Goal: Task Accomplishment & Management: Complete application form

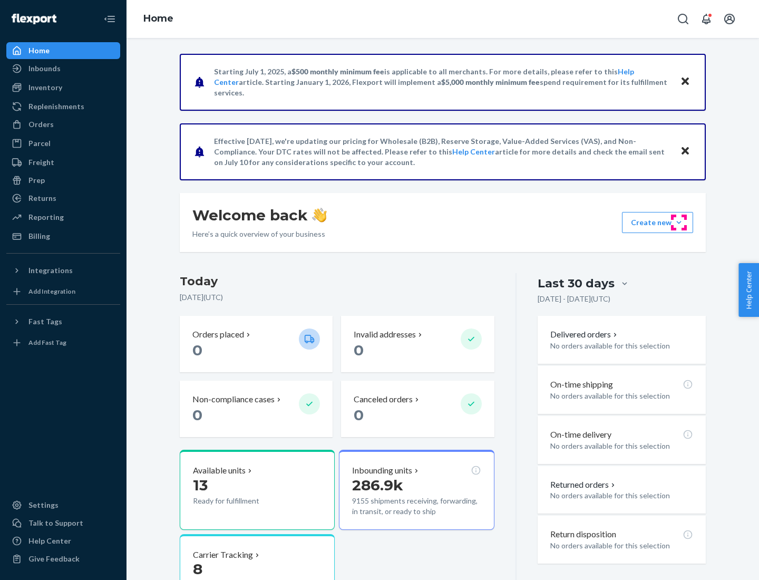
click at [679, 222] on button "Create new Create new inbound Create new order Create new product" at bounding box center [657, 222] width 71 height 21
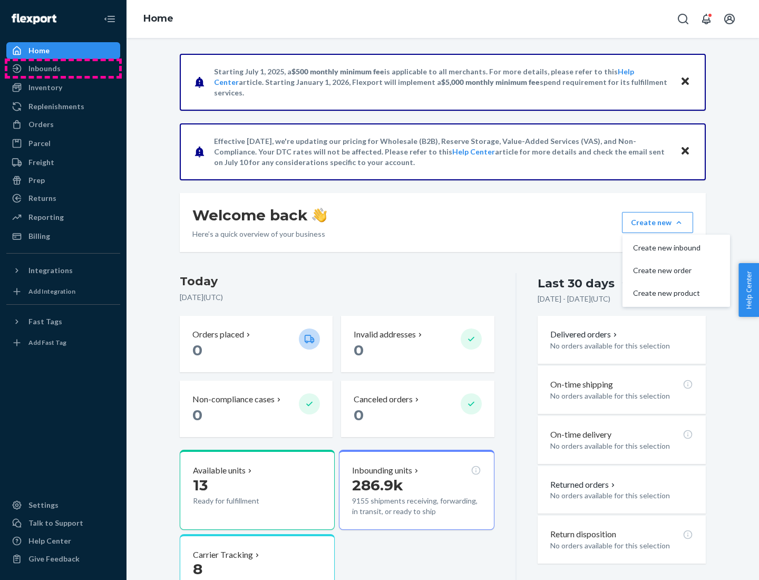
click at [63, 69] on div "Inbounds" at bounding box center [63, 68] width 112 height 15
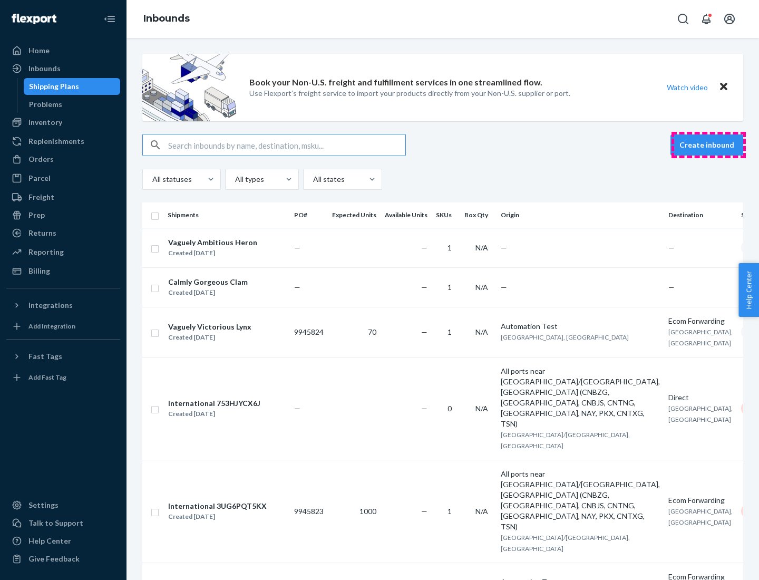
click at [709, 145] on button "Create inbound" at bounding box center [707, 144] width 73 height 21
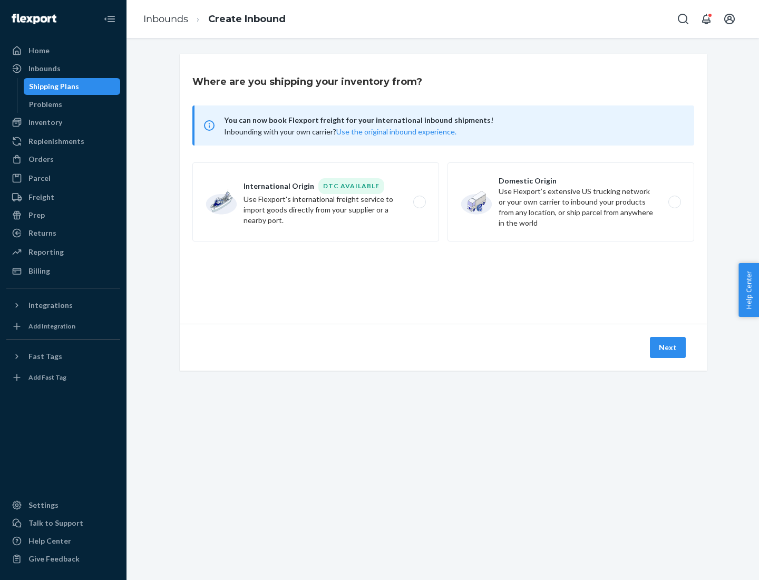
click at [571, 202] on label "Domestic Origin Use Flexport’s extensive US trucking network or your own carrie…" at bounding box center [571, 201] width 247 height 79
click at [674, 202] on input "Domestic Origin Use Flexport’s extensive US trucking network or your own carrie…" at bounding box center [677, 202] width 7 height 7
radio input "true"
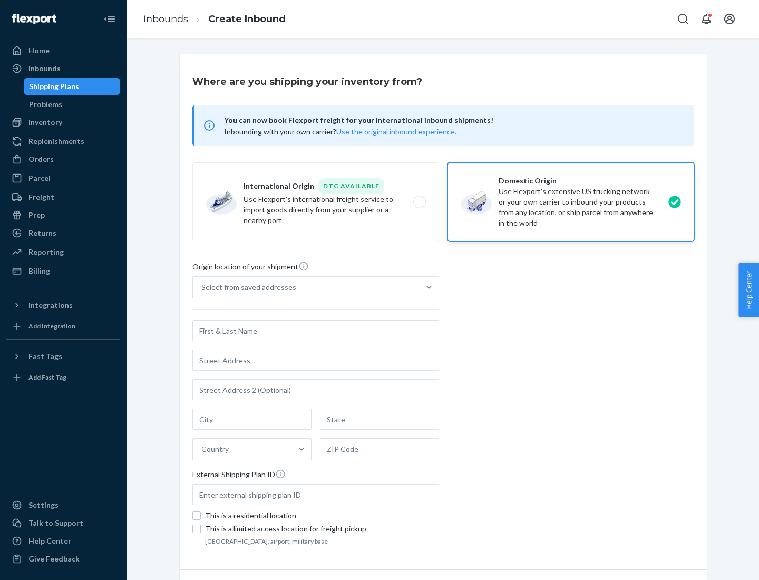
click at [246, 287] on div "Select from saved addresses" at bounding box center [248, 287] width 95 height 11
click at [202, 287] on input "Select from saved addresses" at bounding box center [201, 287] width 1 height 11
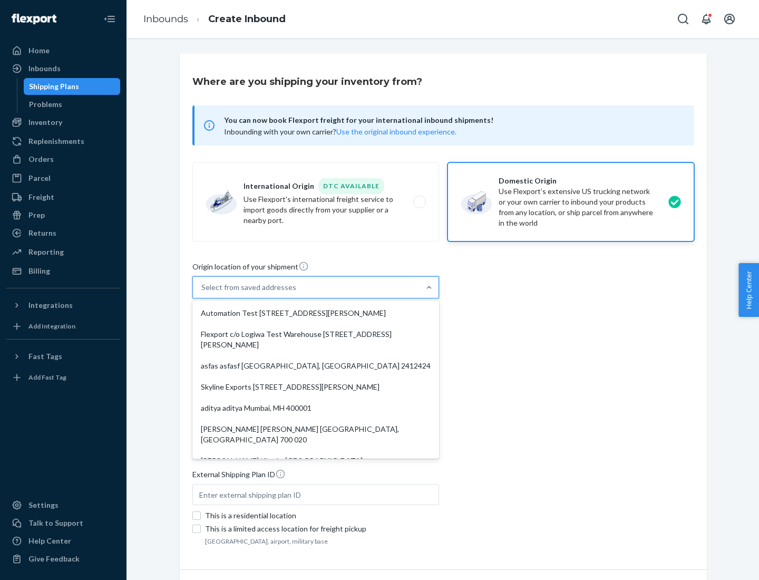
scroll to position [4, 0]
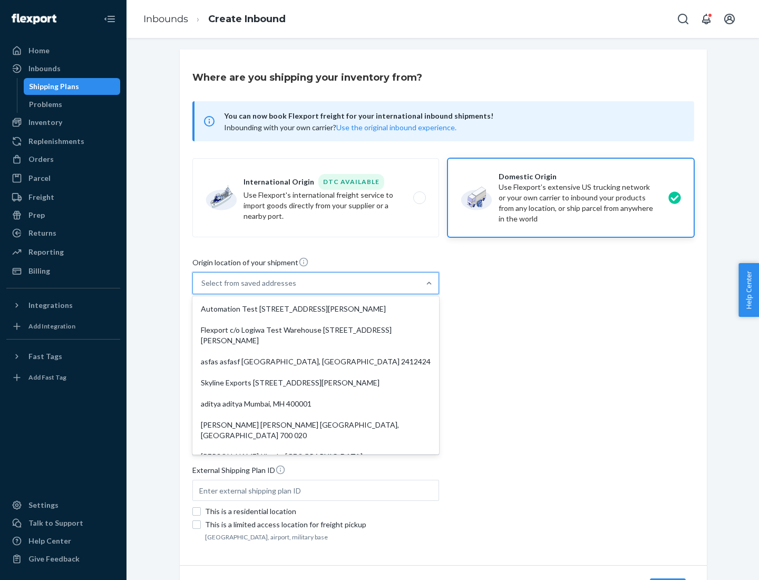
click at [316, 309] on div "Automation Test [STREET_ADDRESS][PERSON_NAME]" at bounding box center [316, 308] width 243 height 21
click at [202, 288] on input "option Automation Test [STREET_ADDRESS][PERSON_NAME]. 9 results available. Use …" at bounding box center [201, 283] width 1 height 11
type input "Automation Test"
type input "9th Floor"
type input "[GEOGRAPHIC_DATA]"
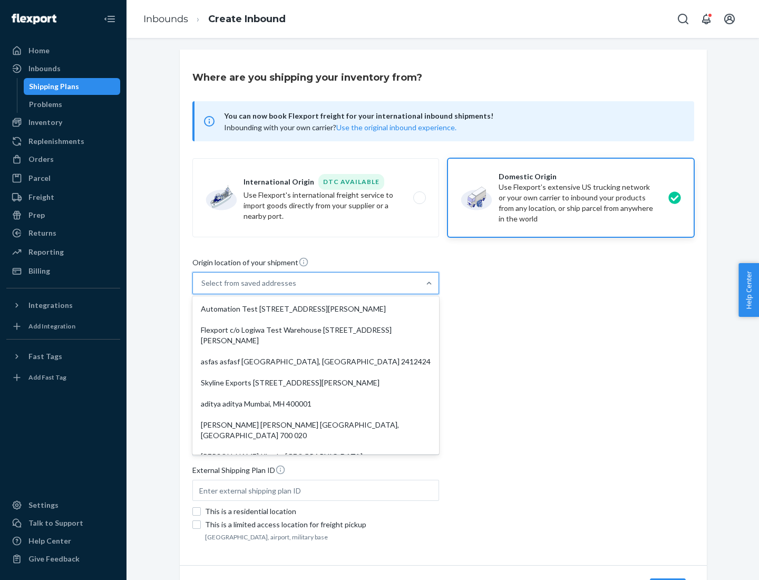
type input "CA"
type input "94104"
type input "[STREET_ADDRESS][PERSON_NAME]"
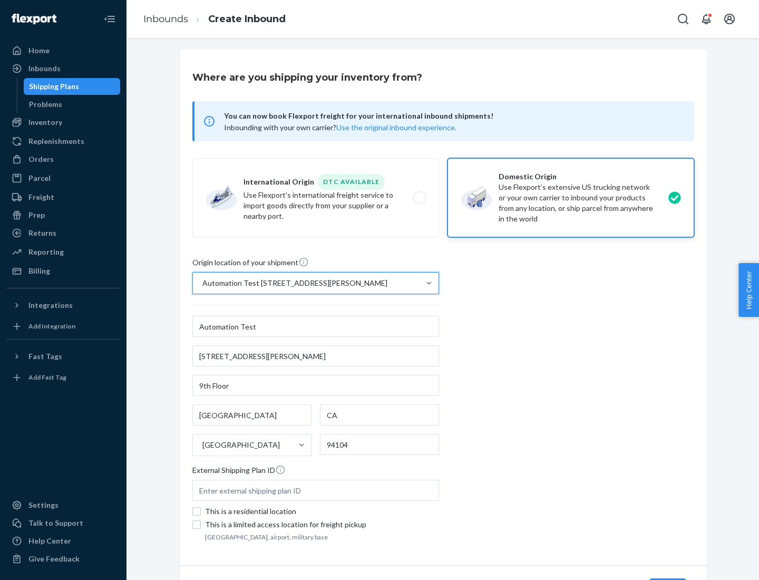
scroll to position [62, 0]
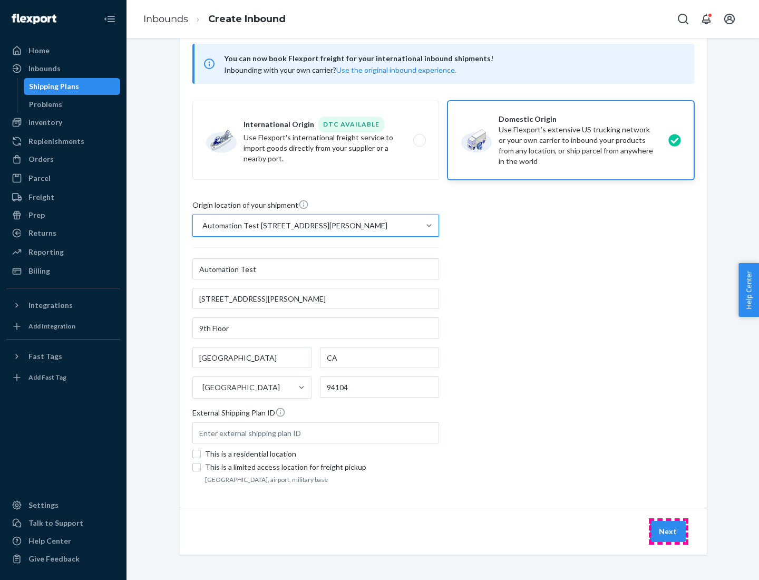
click at [669, 531] on button "Next" at bounding box center [668, 531] width 36 height 21
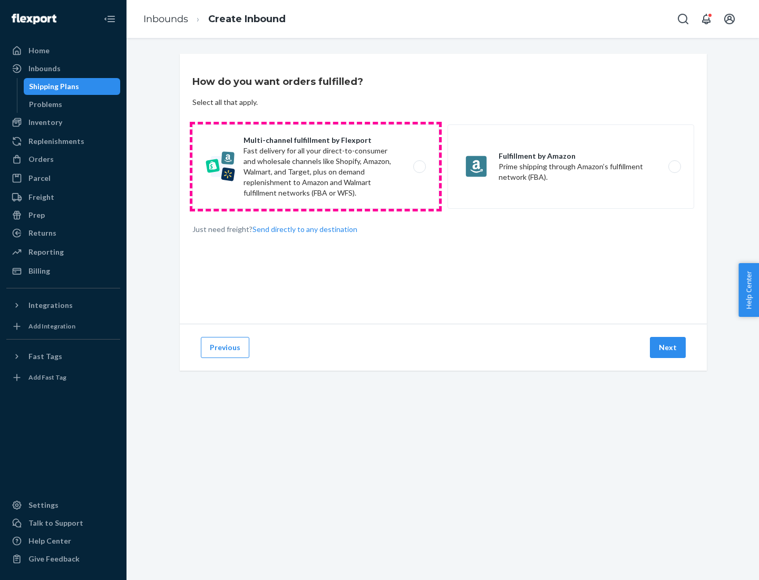
click at [316, 167] on label "Multi-channel fulfillment by Flexport Fast delivery for all your direct-to-cons…" at bounding box center [315, 166] width 247 height 84
click at [419, 167] on input "Multi-channel fulfillment by Flexport Fast delivery for all your direct-to-cons…" at bounding box center [422, 166] width 7 height 7
radio input "true"
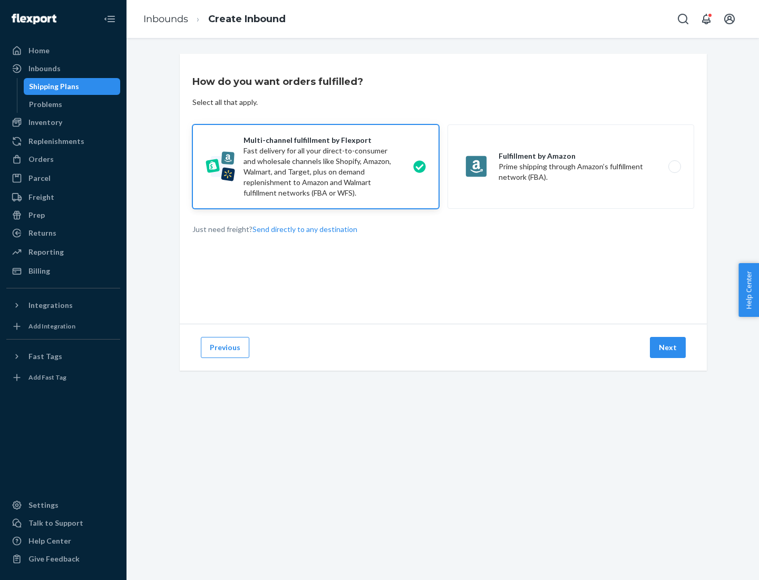
click at [669, 347] on button "Next" at bounding box center [668, 347] width 36 height 21
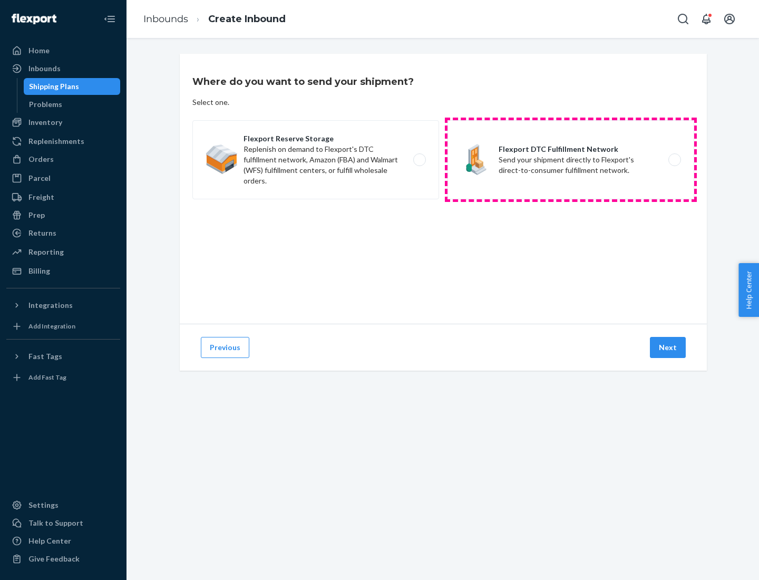
click at [571, 160] on label "Flexport DTC Fulfillment Network Send your shipment directly to Flexport's dire…" at bounding box center [571, 159] width 247 height 79
click at [674, 160] on input "Flexport DTC Fulfillment Network Send your shipment directly to Flexport's dire…" at bounding box center [677, 160] width 7 height 7
radio input "true"
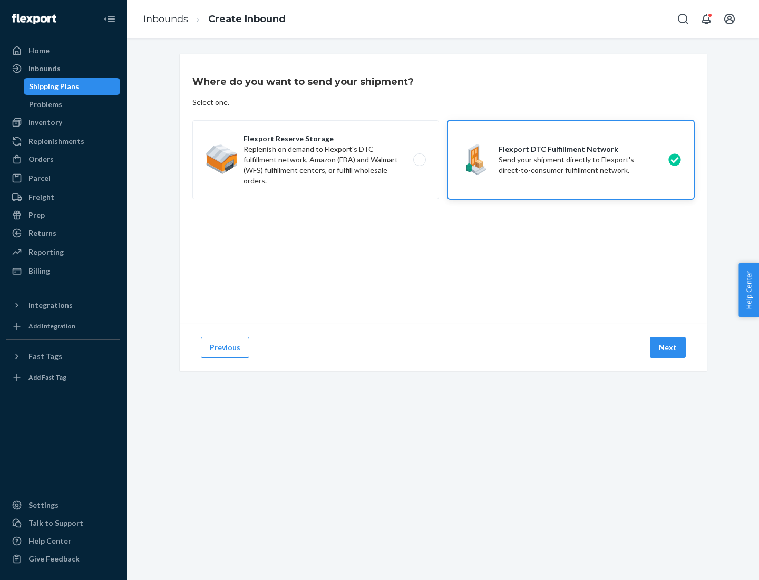
click at [669, 347] on button "Next" at bounding box center [668, 347] width 36 height 21
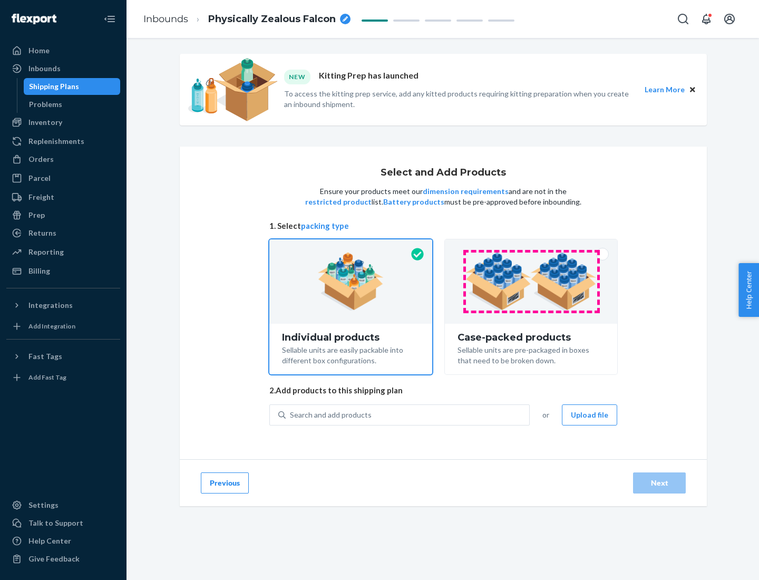
click at [531, 282] on img at bounding box center [531, 282] width 131 height 58
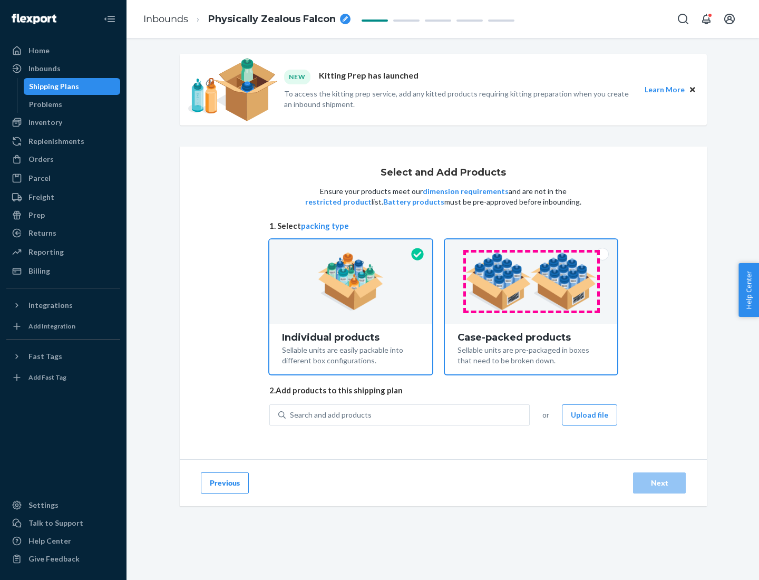
click at [531, 246] on input "Case-packed products Sellable units are pre-packaged in boxes that need to be b…" at bounding box center [531, 242] width 7 height 7
radio input "true"
radio input "false"
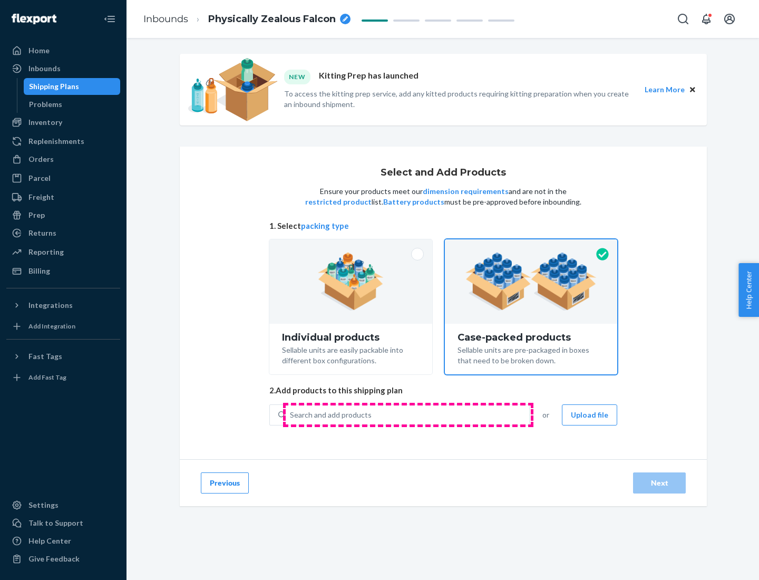
click at [408, 414] on div "Search and add products" at bounding box center [408, 414] width 244 height 19
click at [291, 414] on input "Search and add products" at bounding box center [290, 415] width 1 height 11
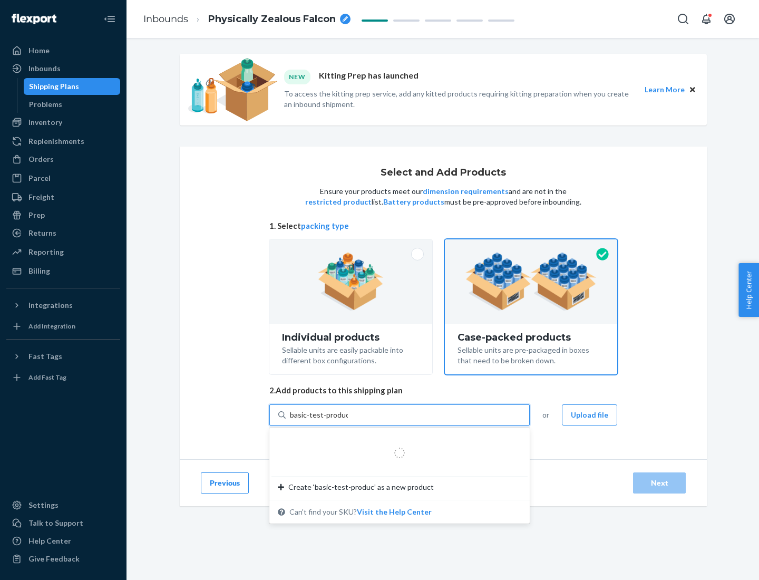
type input "basic-test-product-1"
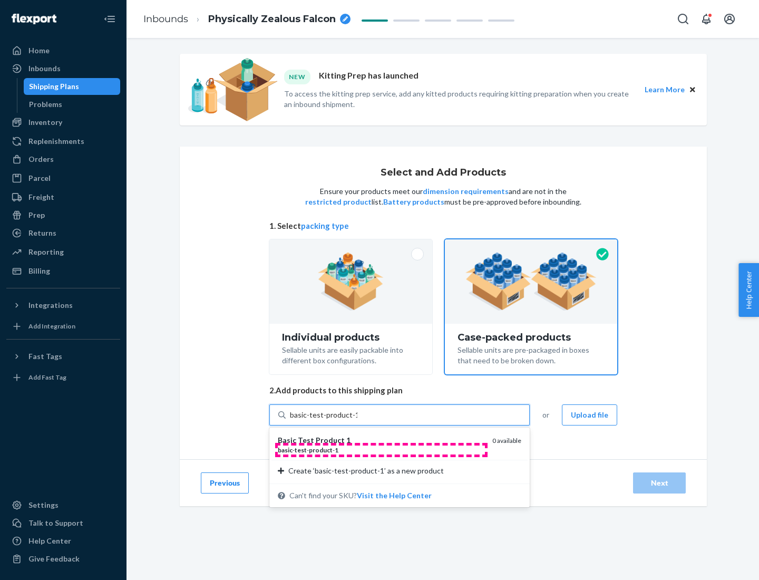
click at [381, 450] on div "basic - test - product - 1" at bounding box center [381, 450] width 206 height 9
click at [357, 420] on input "basic-test-product-1" at bounding box center [323, 415] width 67 height 11
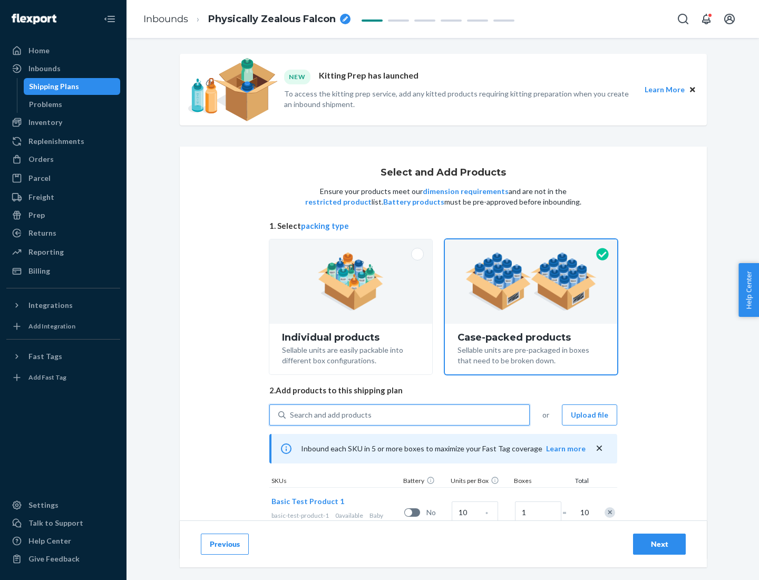
scroll to position [38, 0]
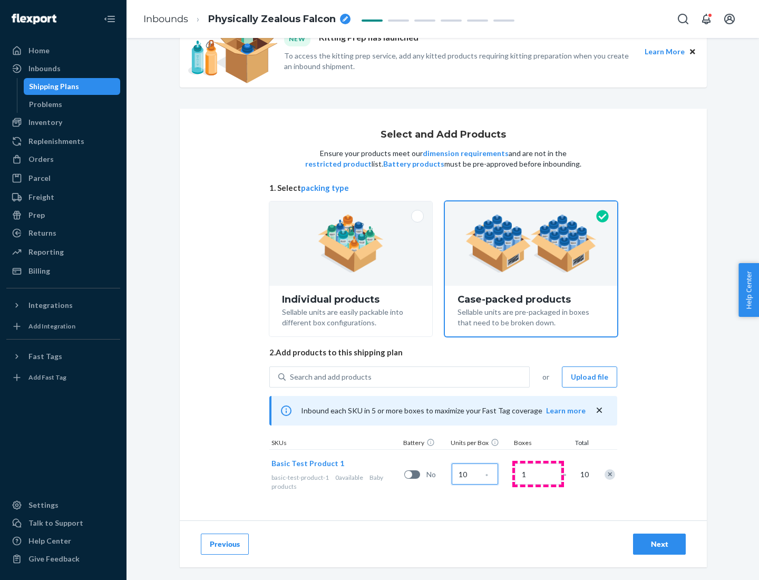
type input "10"
type input "7"
click at [660, 544] on div "Next" at bounding box center [659, 544] width 35 height 11
radio input "true"
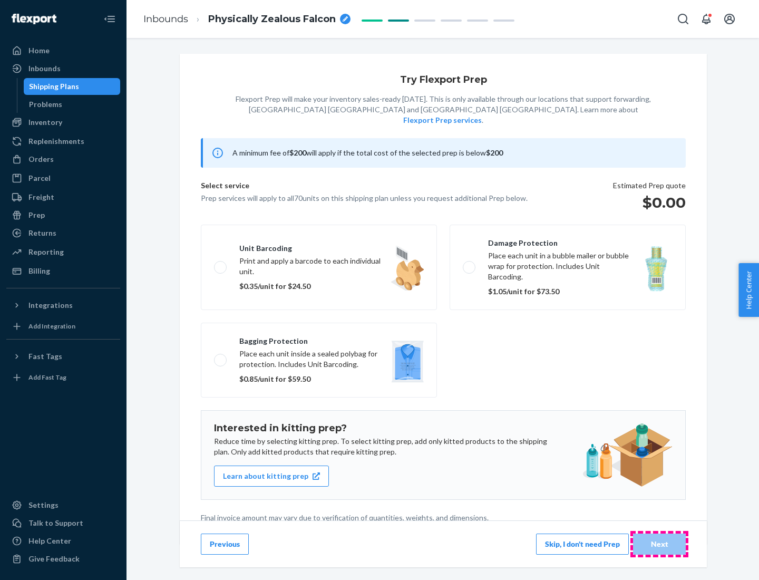
scroll to position [3, 0]
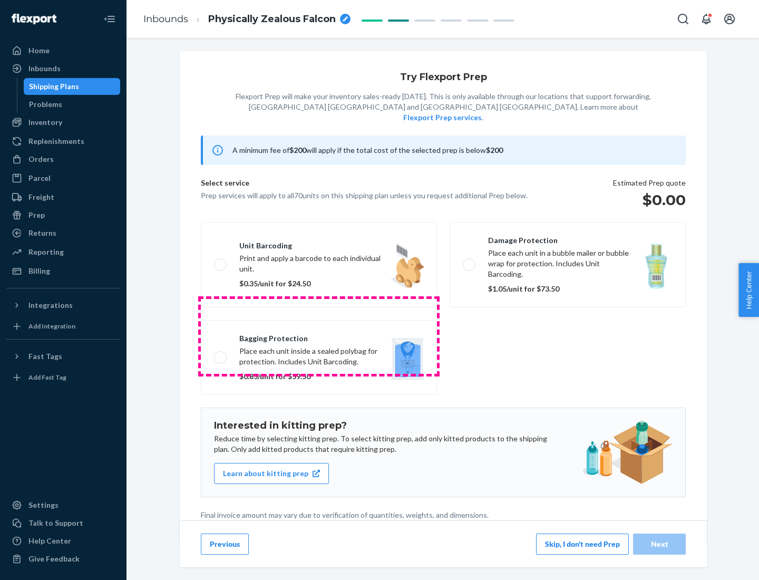
click at [319, 336] on label "Bagging protection Place each unit inside a sealed polybag for protection. Incl…" at bounding box center [319, 357] width 236 height 75
click at [221, 354] on input "Bagging protection Place each unit inside a sealed polybag for protection. Incl…" at bounding box center [217, 357] width 7 height 7
checkbox input "true"
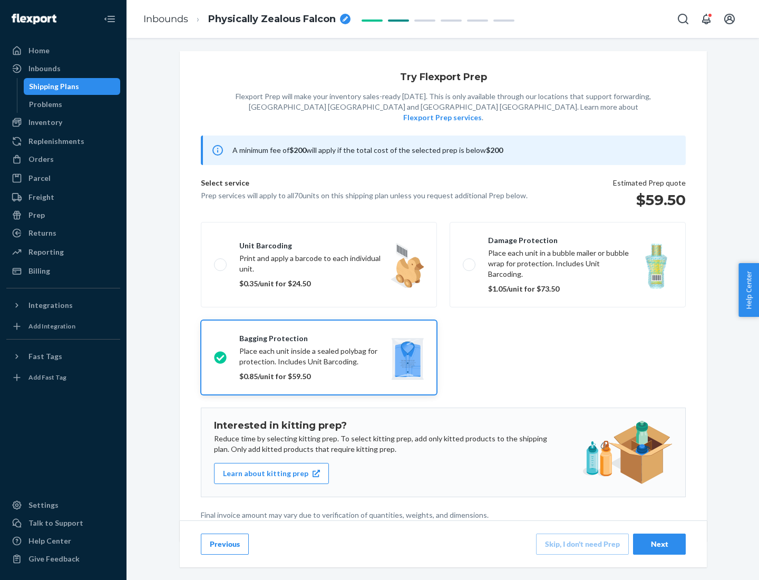
click at [660, 544] on div "Next" at bounding box center [659, 544] width 35 height 11
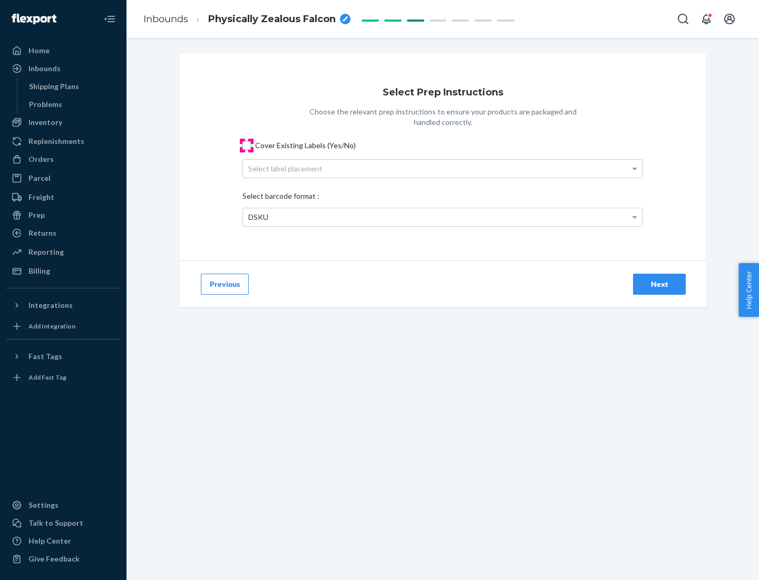
click at [247, 145] on input "Cover Existing Labels (Yes/No)" at bounding box center [247, 145] width 8 height 8
checkbox input "true"
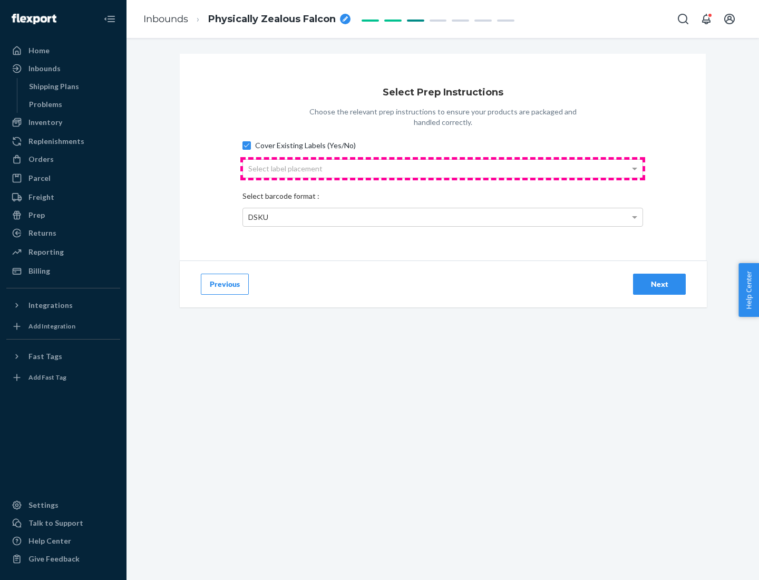
click at [443, 168] on div "Select label placement" at bounding box center [443, 169] width 400 height 18
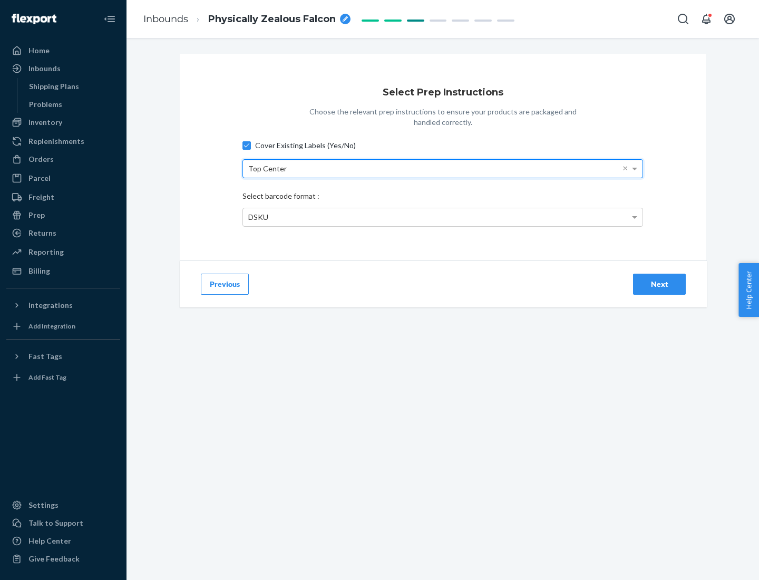
click at [443, 217] on div "DSKU" at bounding box center [443, 217] width 400 height 18
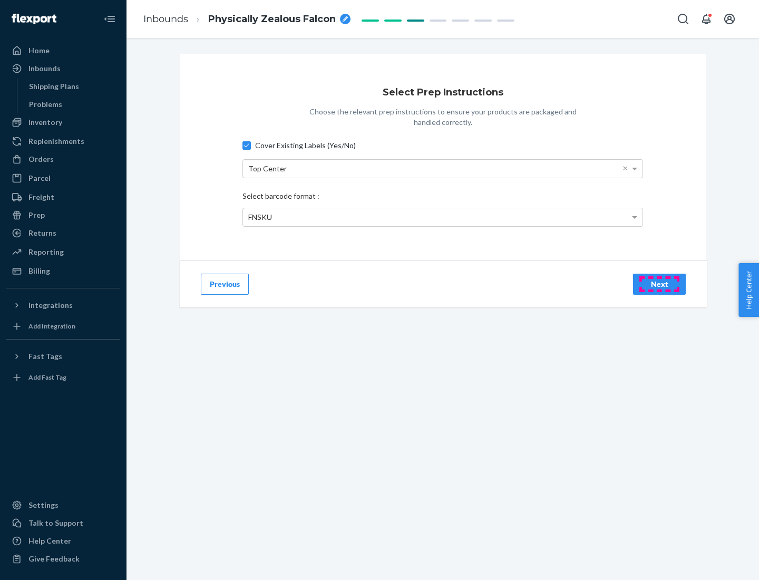
click at [660, 284] on div "Next" at bounding box center [659, 284] width 35 height 11
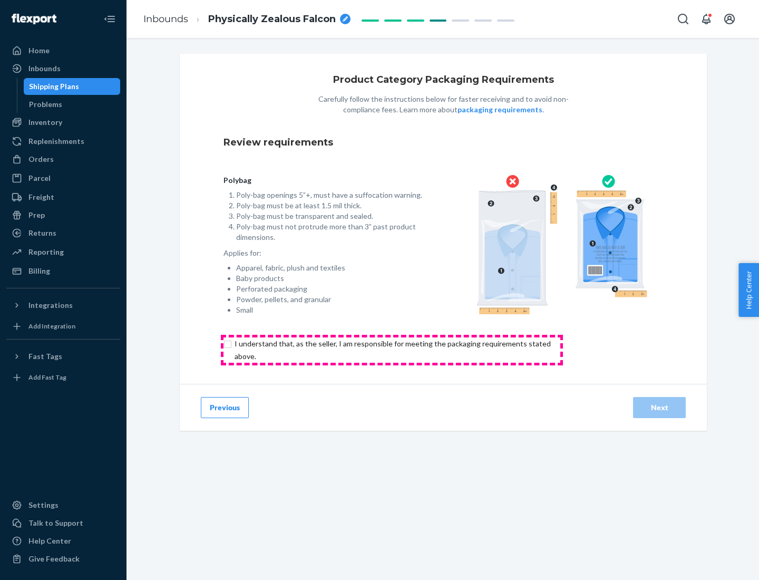
click at [392, 350] on input "checkbox" at bounding box center [399, 349] width 351 height 25
checkbox input "true"
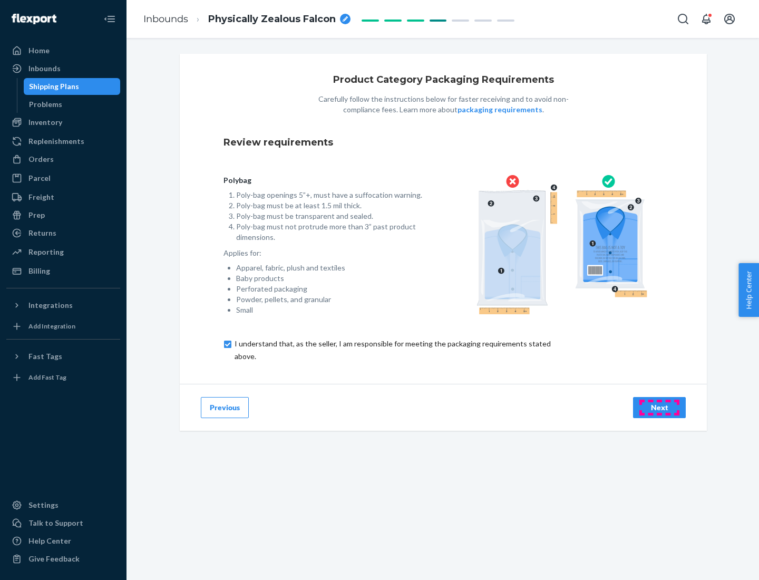
click at [660, 407] on div "Next" at bounding box center [659, 407] width 35 height 11
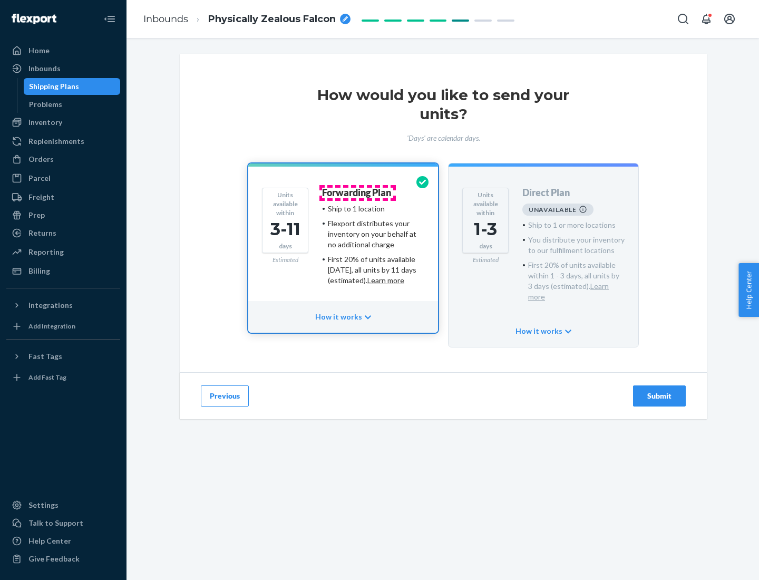
click at [357, 192] on h4 "Forwarding Plan" at bounding box center [356, 193] width 69 height 11
click at [660, 391] on div "Submit" at bounding box center [659, 396] width 35 height 11
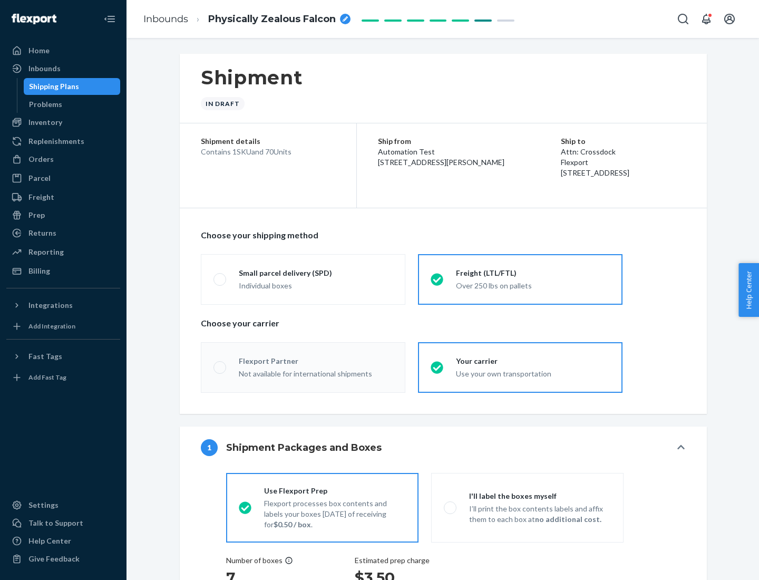
radio input "true"
radio input "false"
radio input "true"
radio input "false"
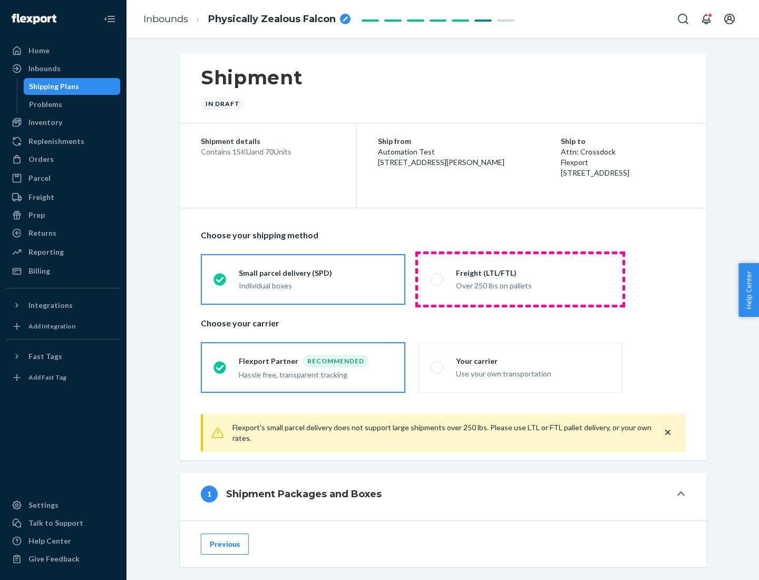
click at [520, 279] on div "Over 250 lbs on pallets" at bounding box center [533, 284] width 154 height 13
click at [438, 279] on input "Freight (LTL/FTL) Over 250 lbs on pallets" at bounding box center [434, 279] width 7 height 7
radio input "true"
radio input "false"
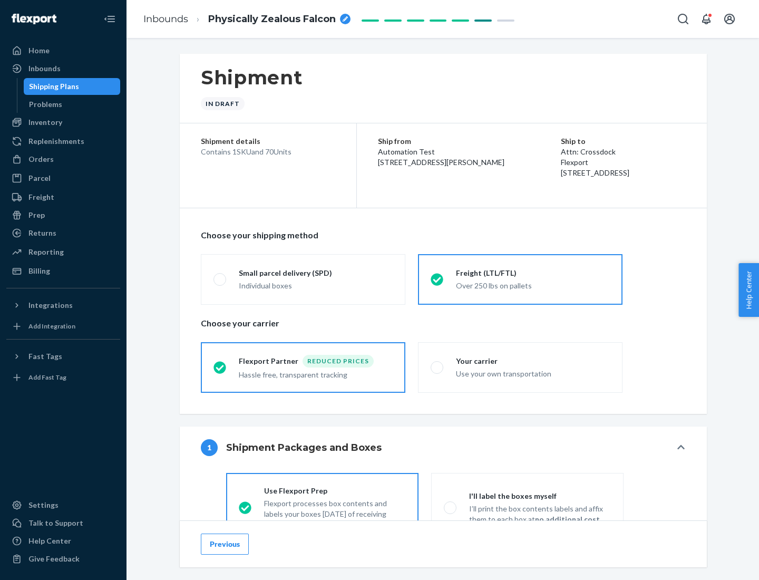
scroll to position [59, 0]
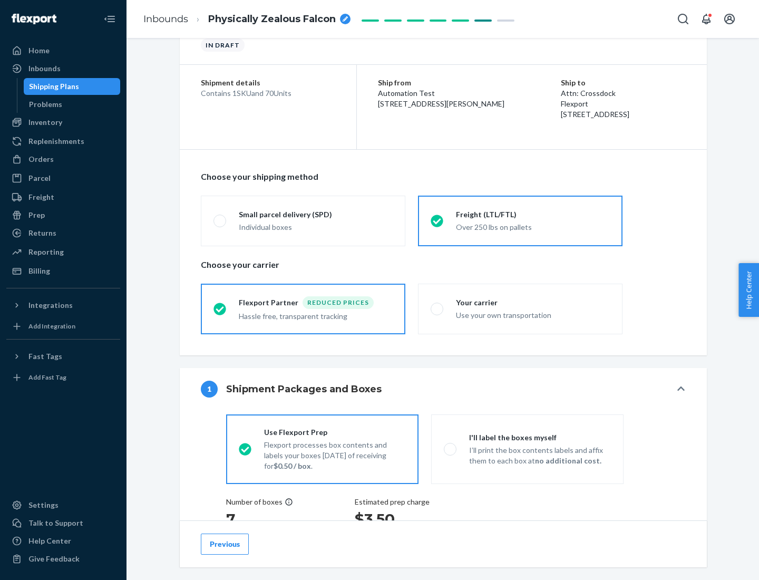
click at [520, 308] on div "Use your own transportation" at bounding box center [533, 314] width 154 height 13
click at [438, 308] on input "Your carrier Use your own transportation" at bounding box center [434, 308] width 7 height 7
radio input "true"
radio input "false"
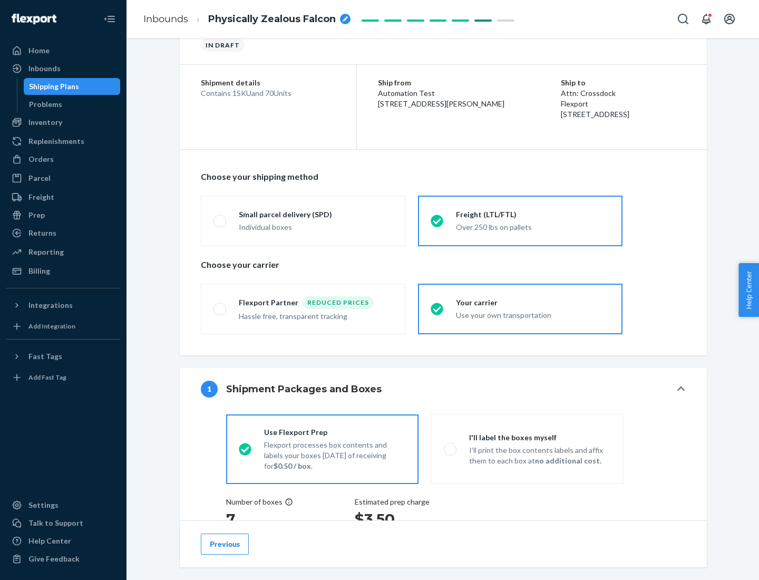
scroll to position [199, 0]
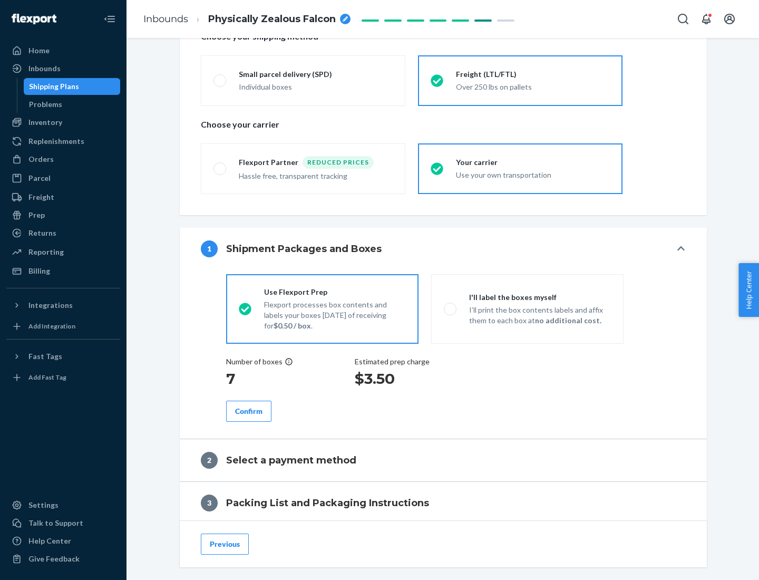
click at [527, 308] on p "I’ll print the box contents labels and affix them to each box at no additional …" at bounding box center [540, 315] width 142 height 21
click at [451, 308] on input "I'll label the boxes myself I’ll print the box contents labels and affix them t…" at bounding box center [447, 308] width 7 height 7
radio input "true"
radio input "false"
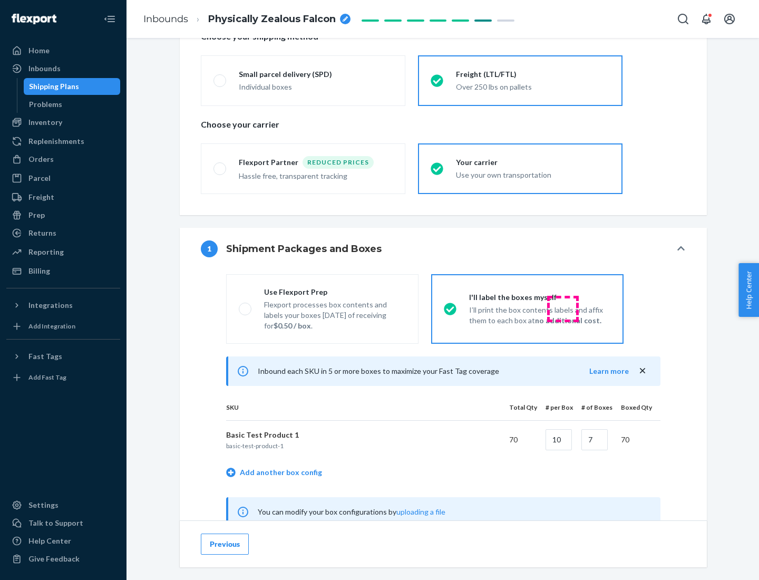
scroll to position [330, 0]
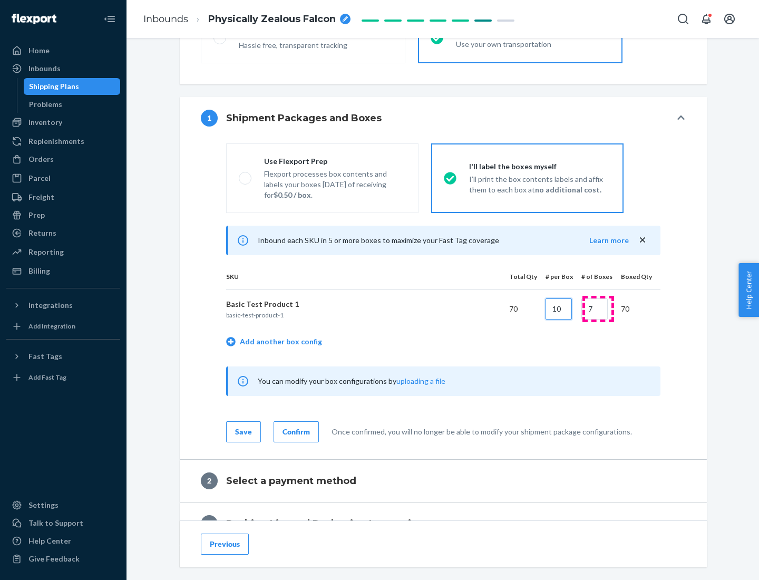
type input "10"
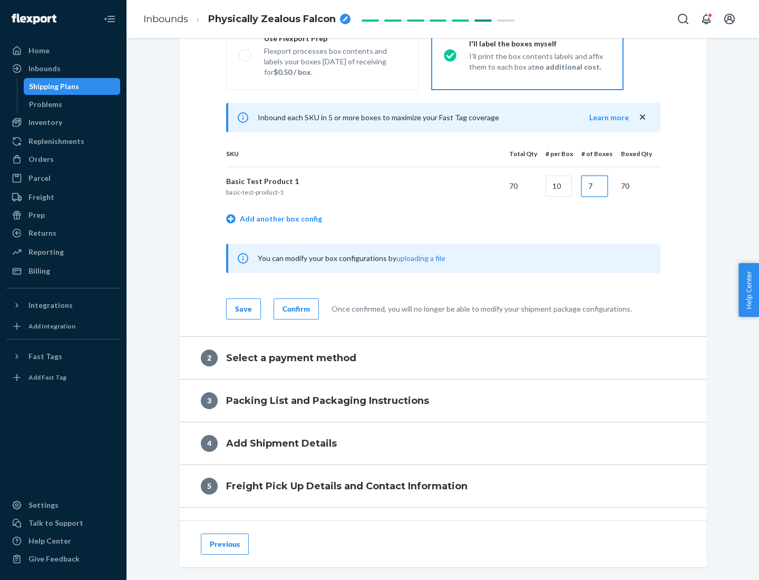
type input "7"
click at [295, 308] on div "Confirm" at bounding box center [296, 309] width 27 height 11
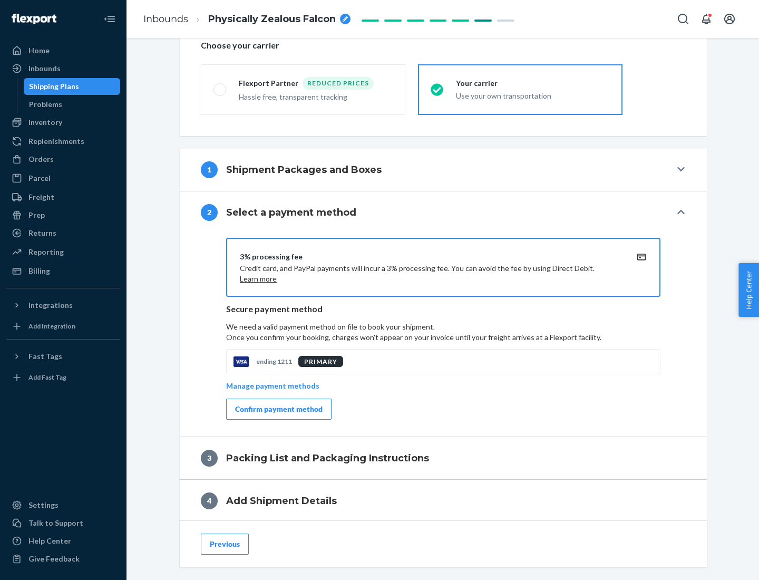
scroll to position [378, 0]
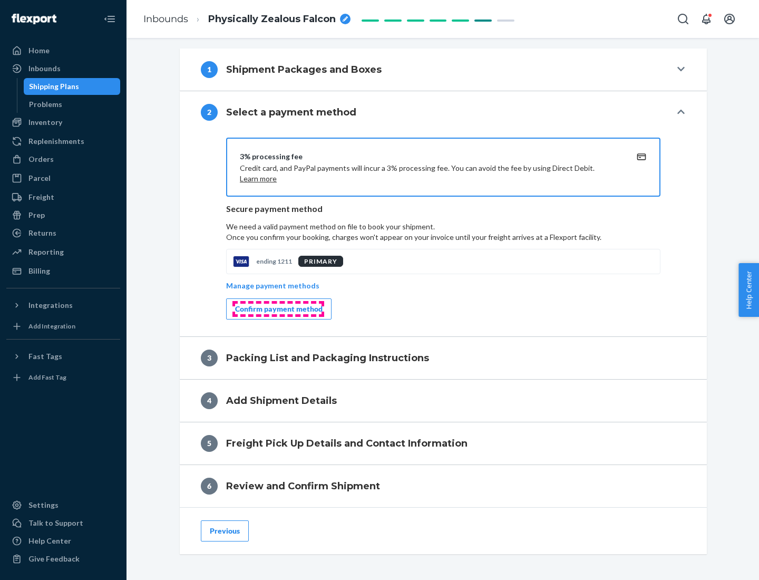
click at [278, 309] on div "Confirm payment method" at bounding box center [279, 309] width 88 height 11
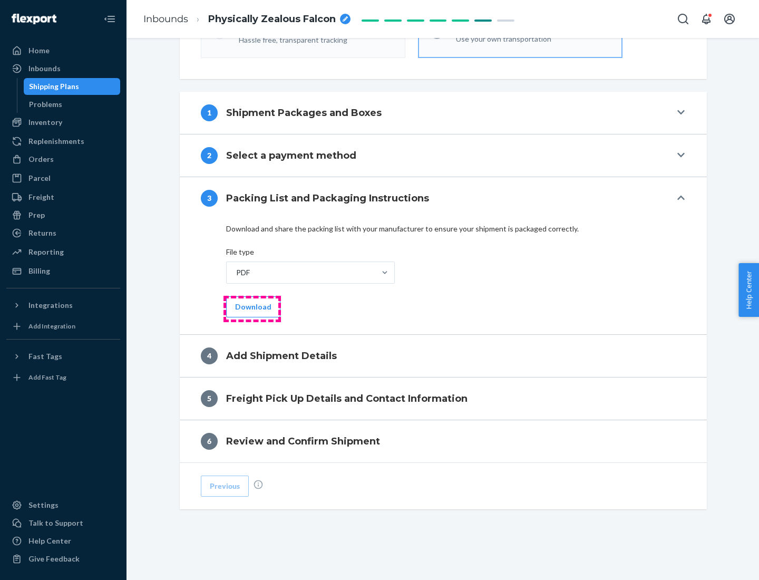
scroll to position [333, 0]
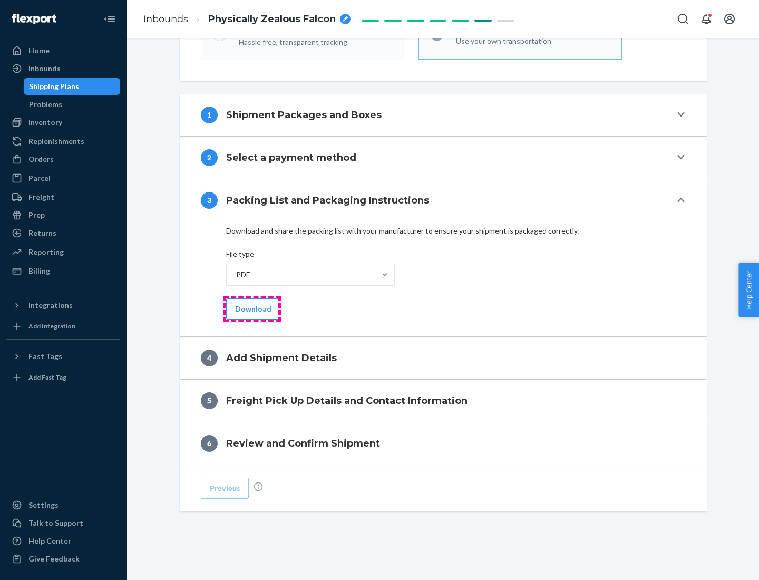
click at [252, 308] on button "Download" at bounding box center [253, 308] width 54 height 21
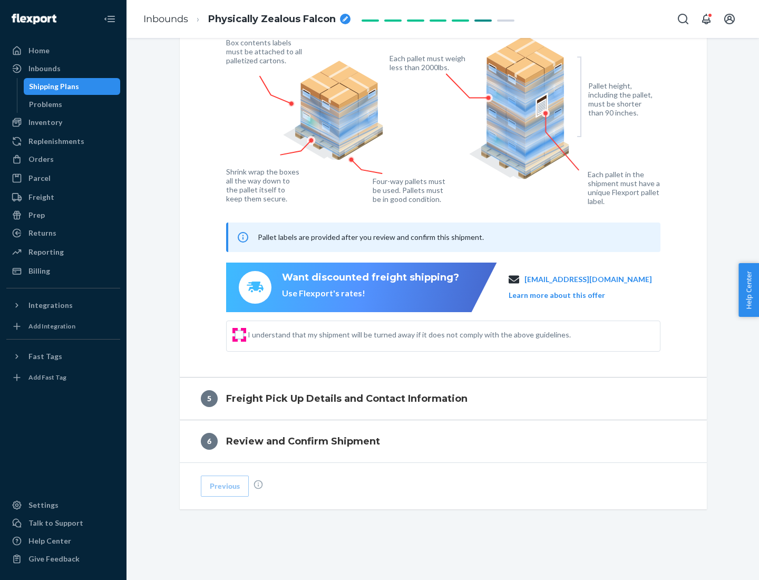
click at [239, 334] on input "I understand that my shipment will be turned away if it does not comply with th…" at bounding box center [239, 335] width 8 height 8
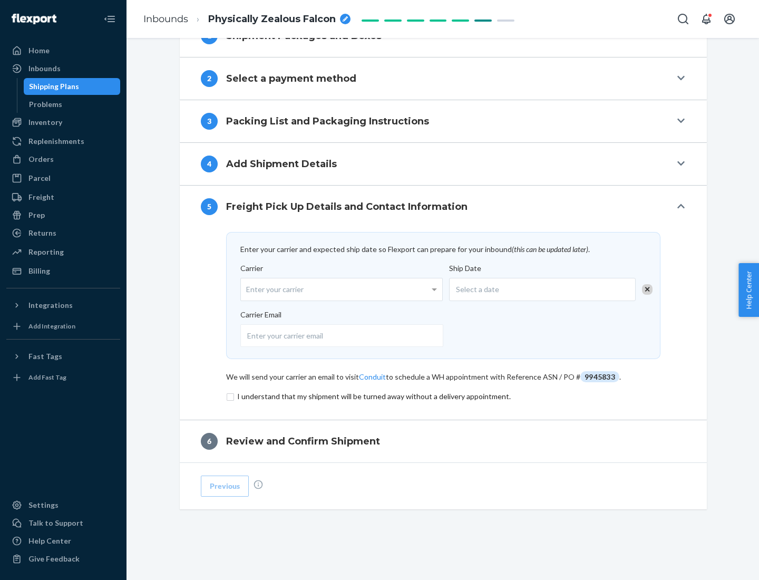
scroll to position [412, 0]
click at [443, 396] on input "checkbox" at bounding box center [443, 396] width 434 height 13
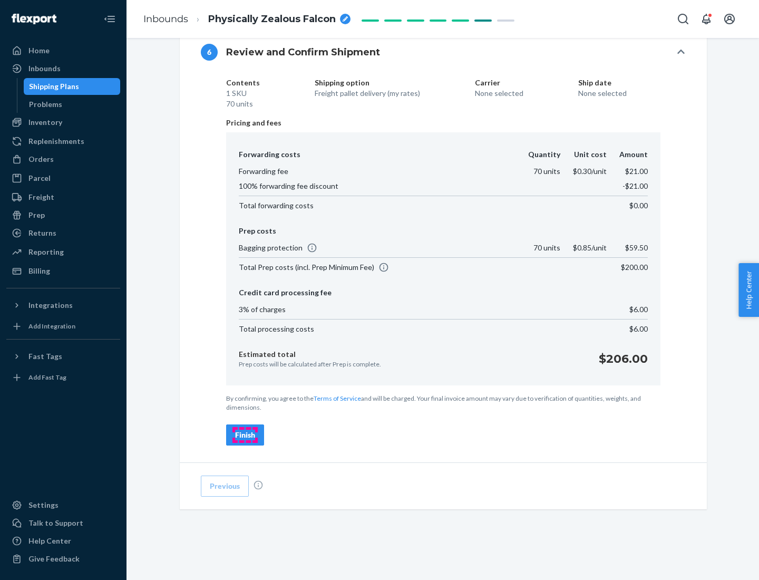
click at [245, 435] on div "Finish" at bounding box center [245, 435] width 20 height 11
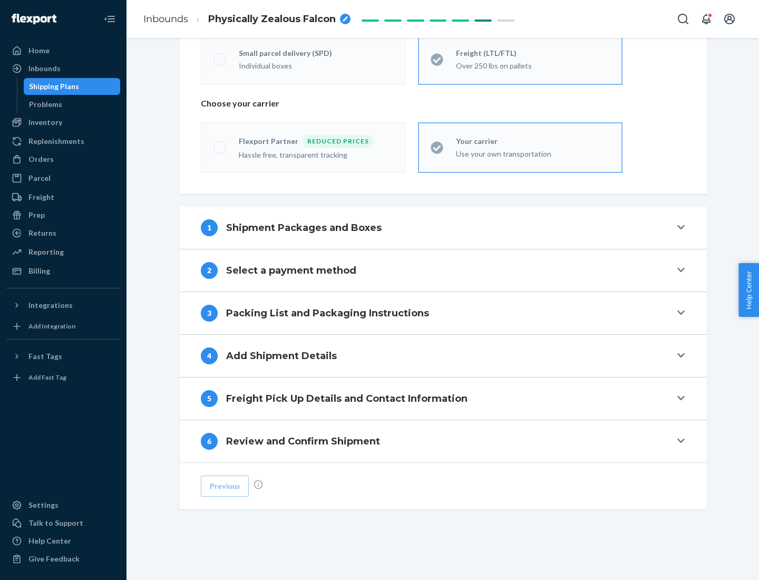
scroll to position [220, 0]
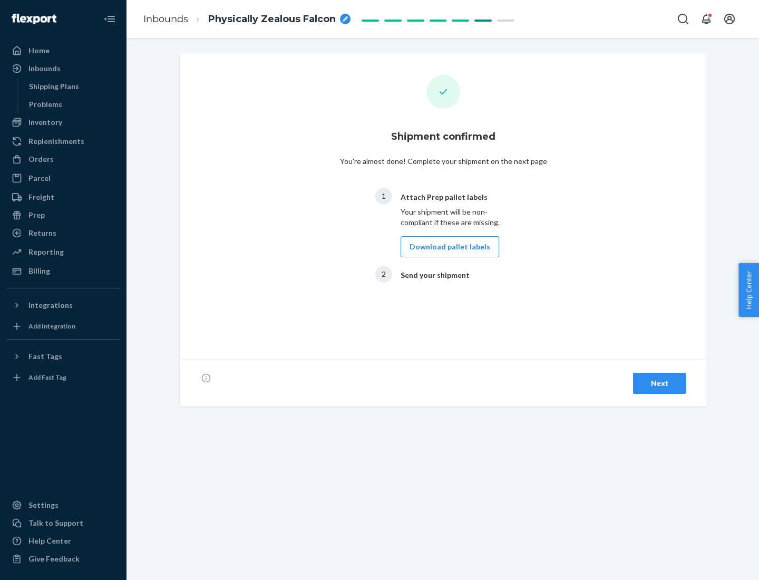
click at [447, 247] on button "Download pallet labels" at bounding box center [450, 246] width 99 height 21
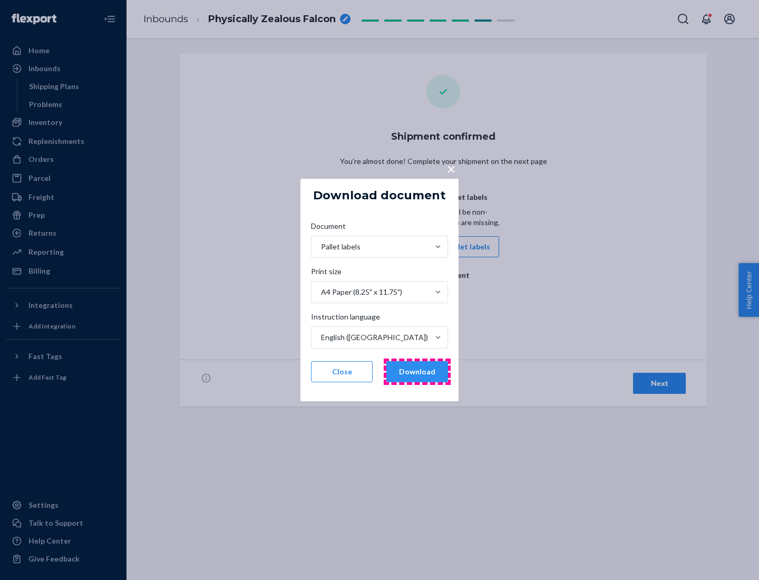
click at [417, 372] on button "Download" at bounding box center [417, 371] width 62 height 21
click at [451, 168] on span "×" at bounding box center [451, 169] width 8 height 18
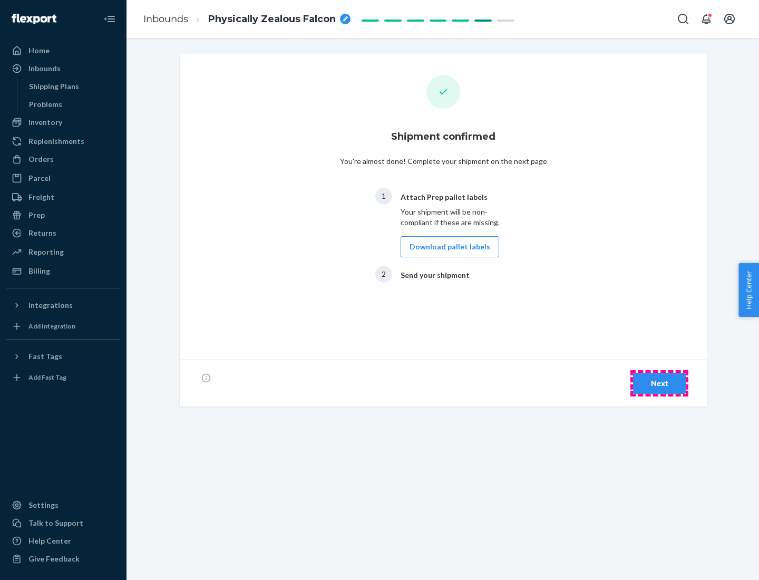
click at [660, 383] on div "Next" at bounding box center [659, 383] width 35 height 11
